Goal: Navigation & Orientation: Find specific page/section

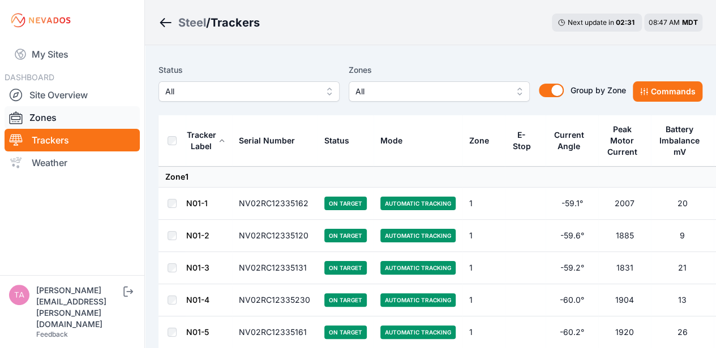
click at [34, 106] on link "Zones" at bounding box center [72, 117] width 135 height 23
click at [38, 102] on link "Site Overview" at bounding box center [72, 95] width 135 height 23
click at [51, 92] on link "Site Overview" at bounding box center [72, 95] width 135 height 23
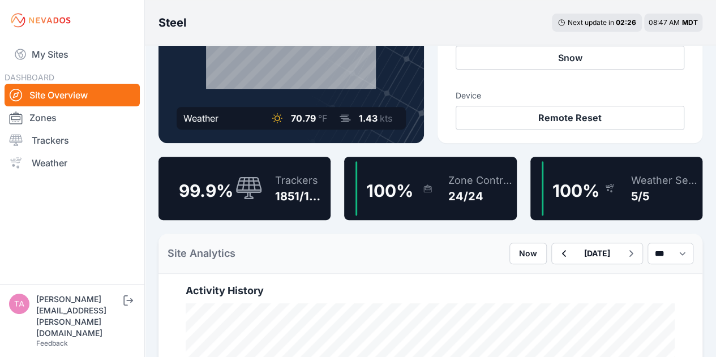
scroll to position [197, 0]
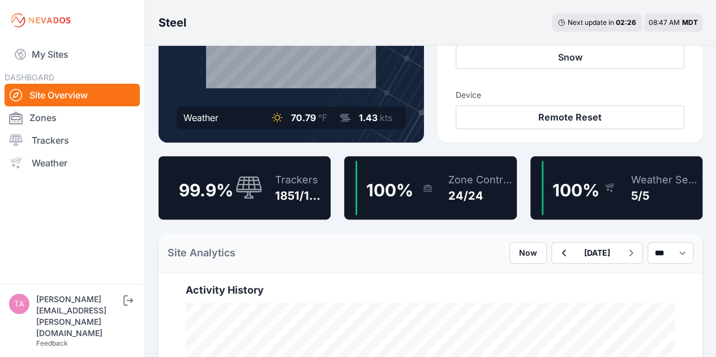
click at [300, 196] on div "1851/1853" at bounding box center [300, 196] width 51 height 16
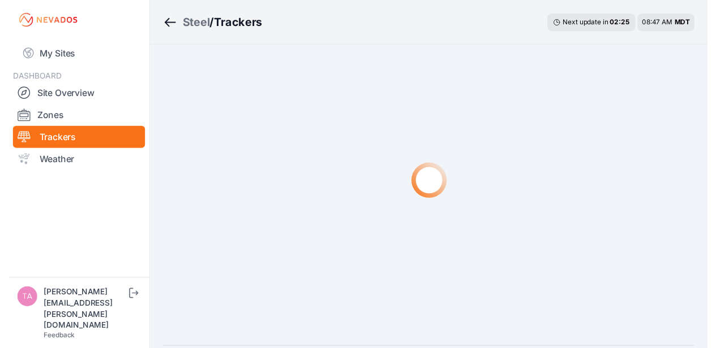
scroll to position [14, 0]
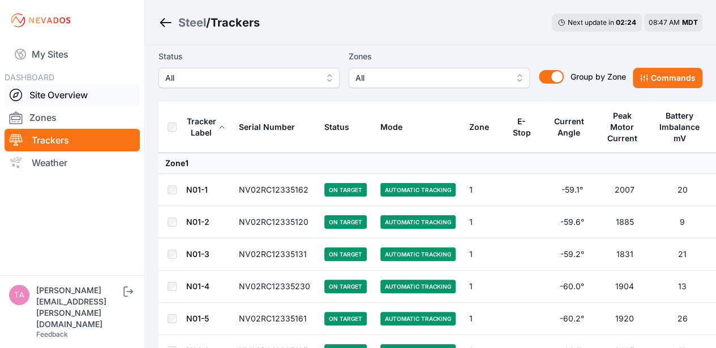
click at [56, 102] on link "Site Overview" at bounding box center [72, 95] width 135 height 23
